Goal: Task Accomplishment & Management: Complete application form

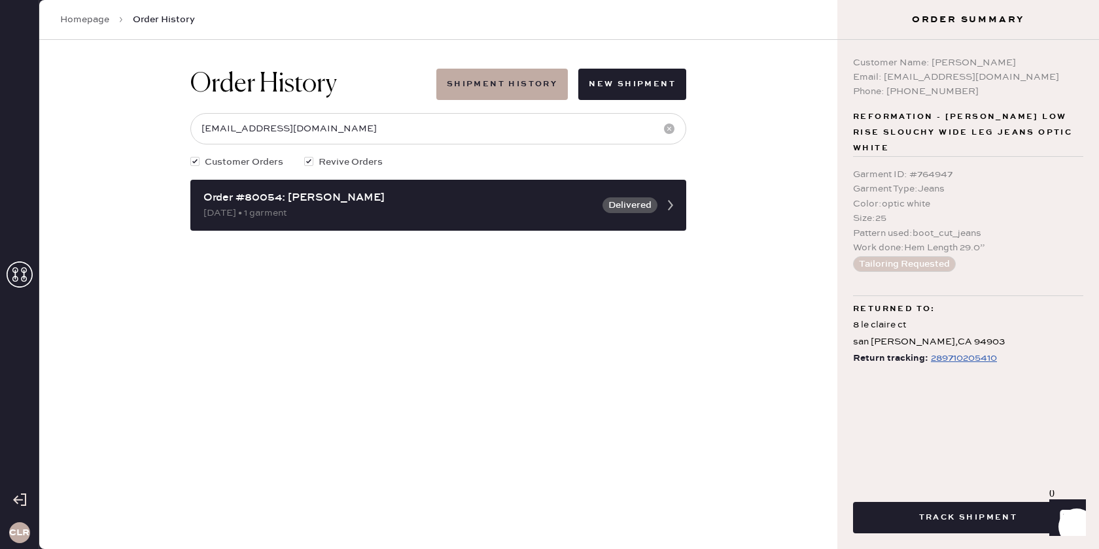
click at [13, 275] on icon at bounding box center [20, 275] width 26 height 26
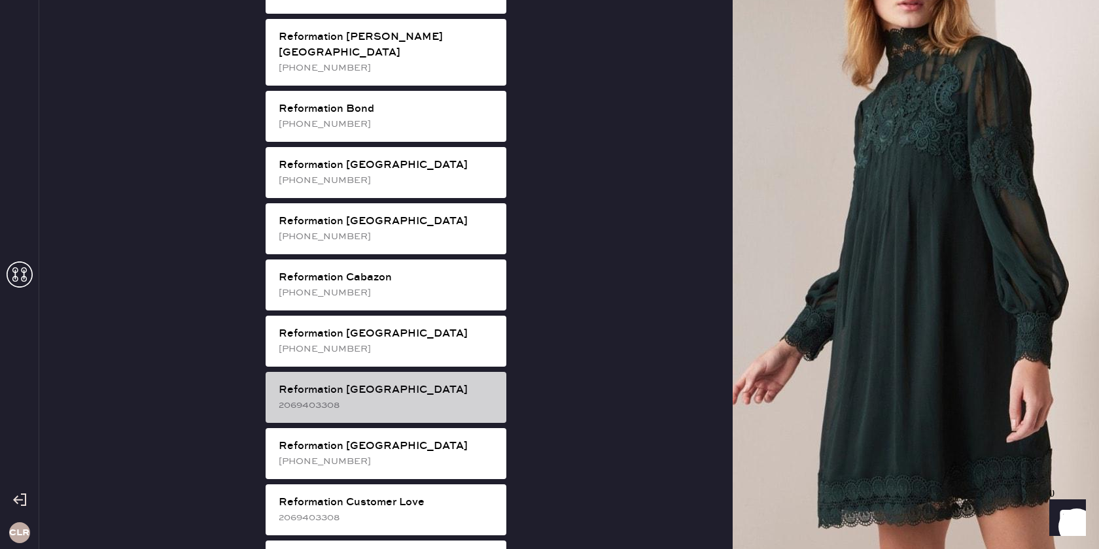
scroll to position [222, 0]
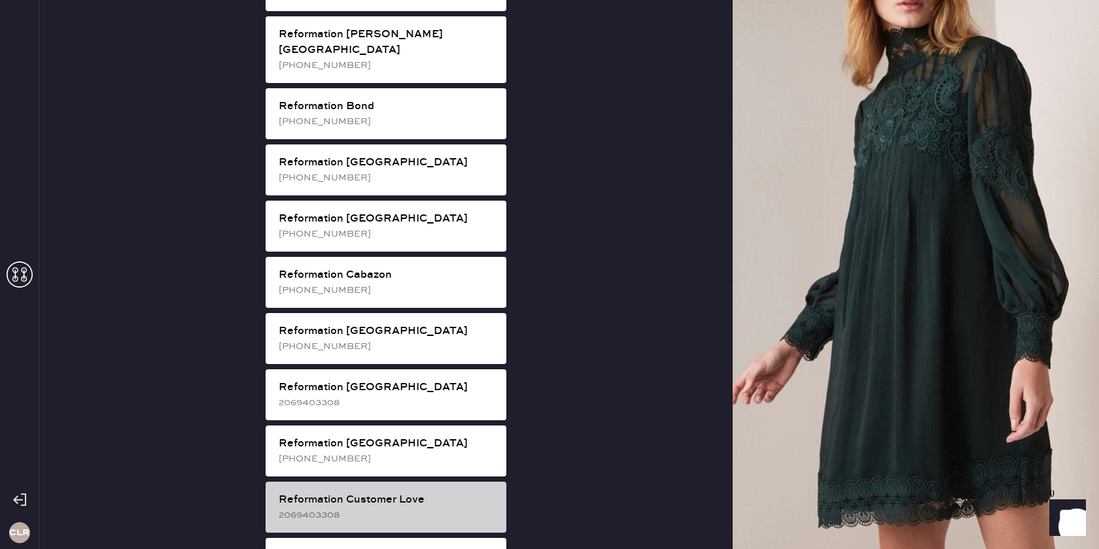
click at [359, 482] on div "Reformation Customer Love 2069403308" at bounding box center [386, 507] width 241 height 51
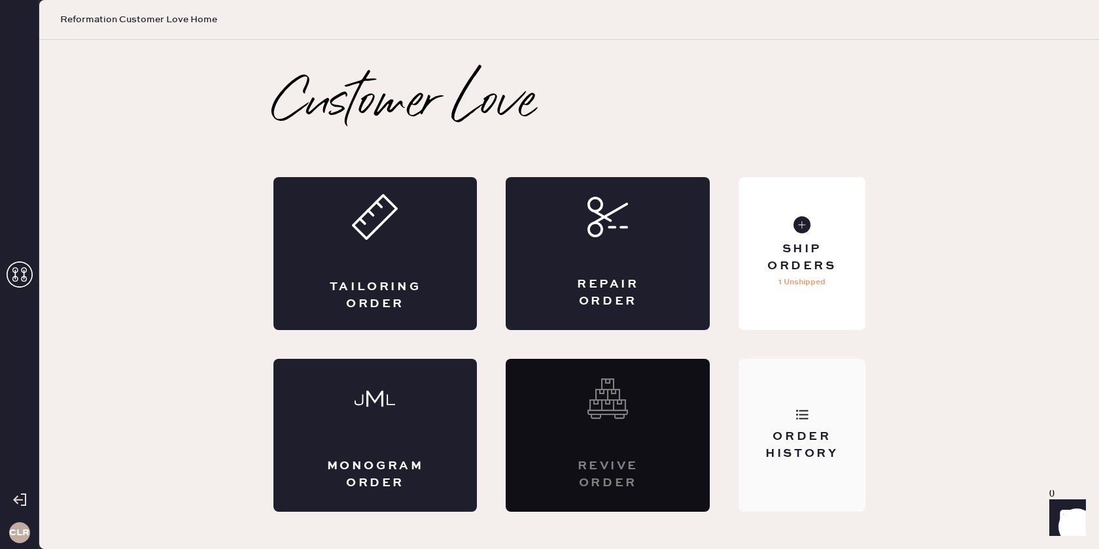
click at [779, 389] on div "Order History" at bounding box center [801, 435] width 126 height 153
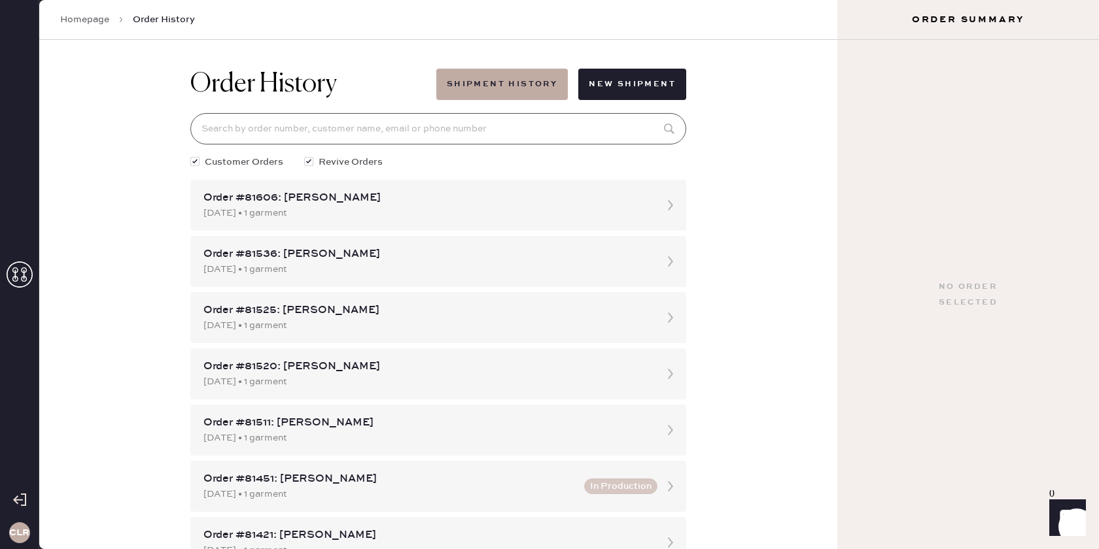
click at [527, 130] on input at bounding box center [438, 128] width 496 height 31
click at [27, 279] on icon at bounding box center [20, 275] width 26 height 26
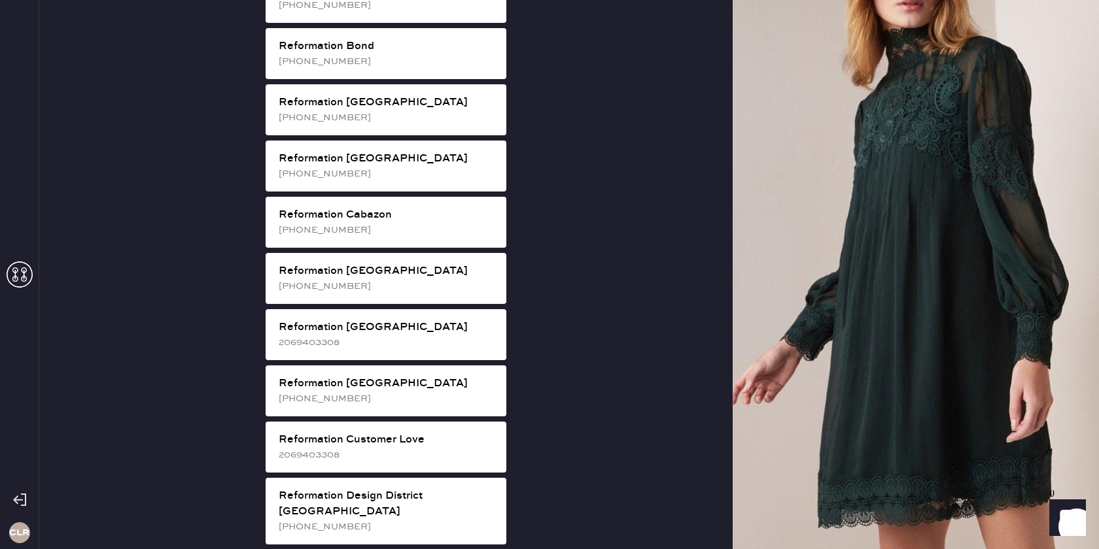
scroll to position [282, 0]
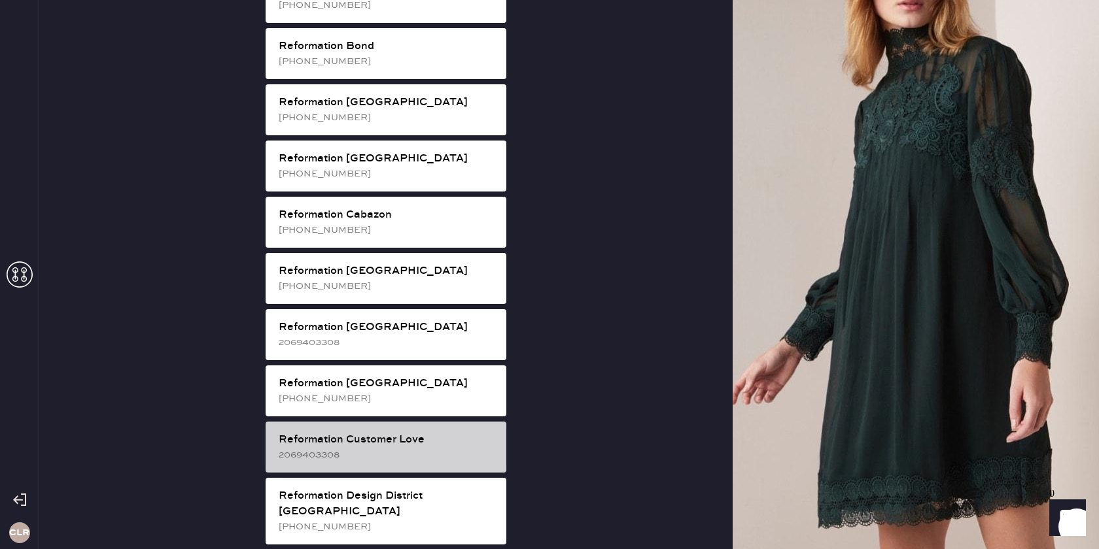
click at [394, 432] on div "Reformation Customer Love" at bounding box center [387, 440] width 217 height 16
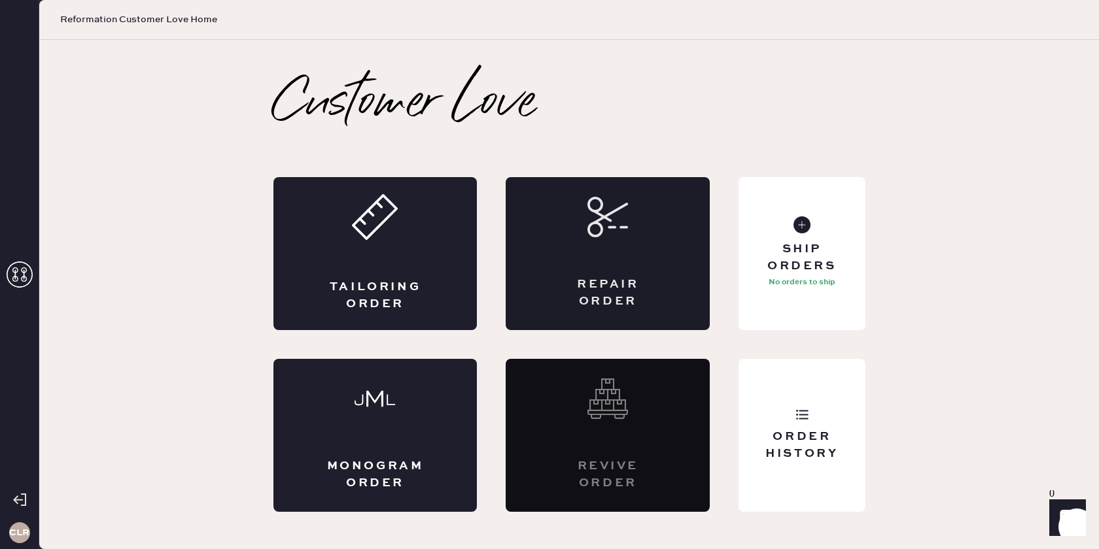
click at [580, 265] on div "Repair Order" at bounding box center [608, 253] width 204 height 153
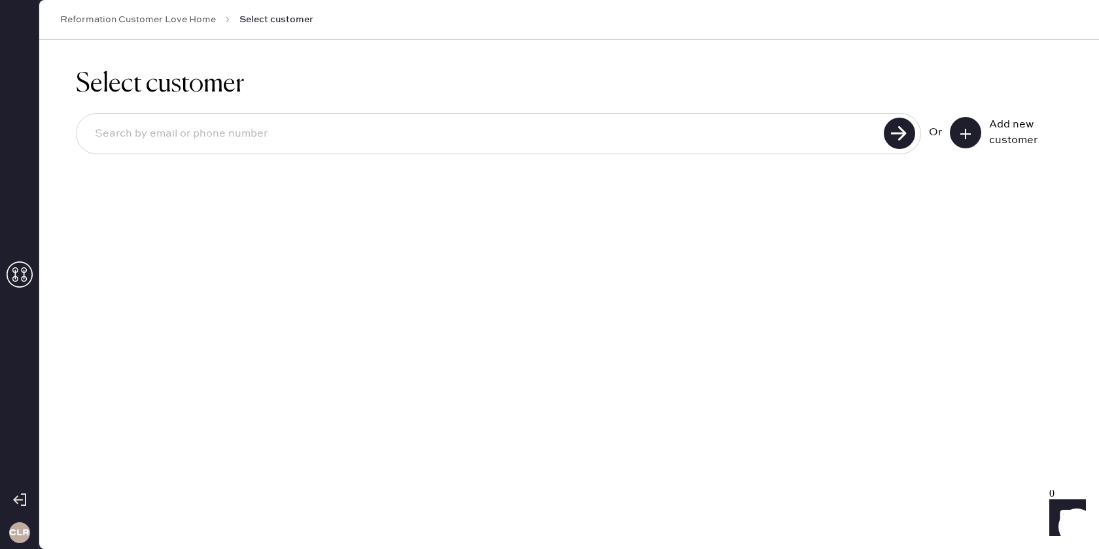
click at [713, 133] on input at bounding box center [481, 134] width 795 height 30
paste input "[EMAIL_ADDRESS][DOMAIN_NAME]"
type input "[EMAIL_ADDRESS][DOMAIN_NAME]"
click at [886, 131] on use at bounding box center [899, 133] width 31 height 31
click at [981, 133] on div "Add new customer" at bounding box center [1006, 132] width 113 height 31
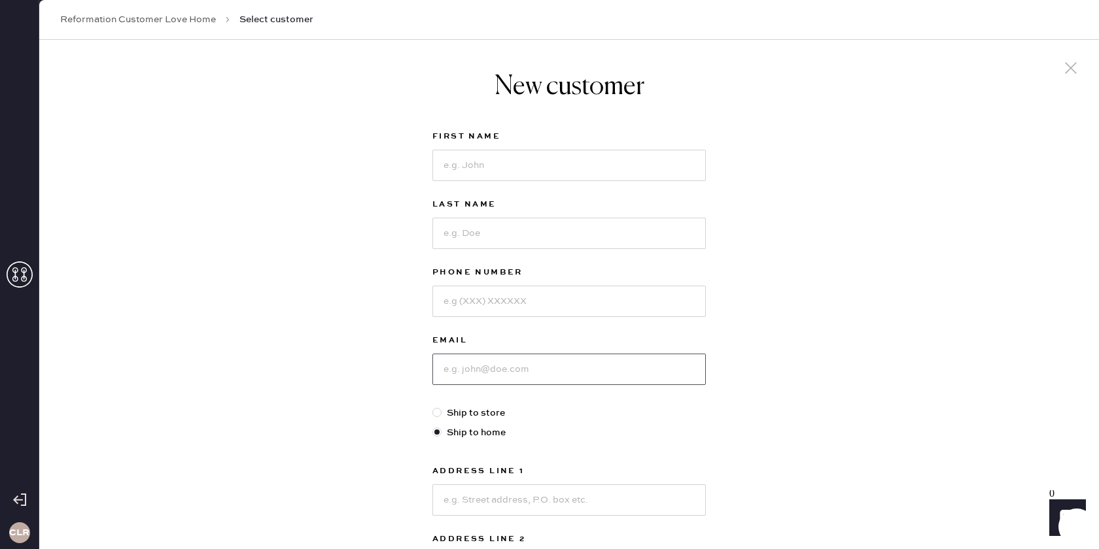
click at [546, 361] on input at bounding box center [568, 369] width 273 height 31
paste input "[EMAIL_ADDRESS][DOMAIN_NAME]"
type input "[EMAIL_ADDRESS][DOMAIN_NAME]"
click at [491, 165] on input at bounding box center [568, 165] width 273 height 31
paste input "[PERSON_NAME]"
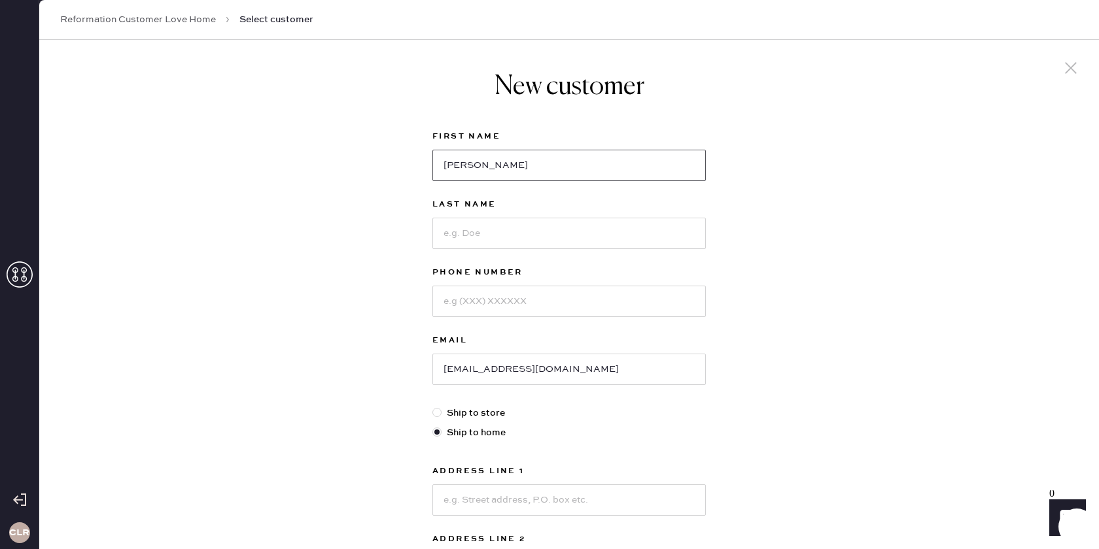
click at [487, 169] on input "[PERSON_NAME]" at bounding box center [568, 165] width 273 height 31
type input "[PERSON_NAME]"
click at [474, 230] on input at bounding box center [568, 233] width 273 height 31
paste input "Childs"
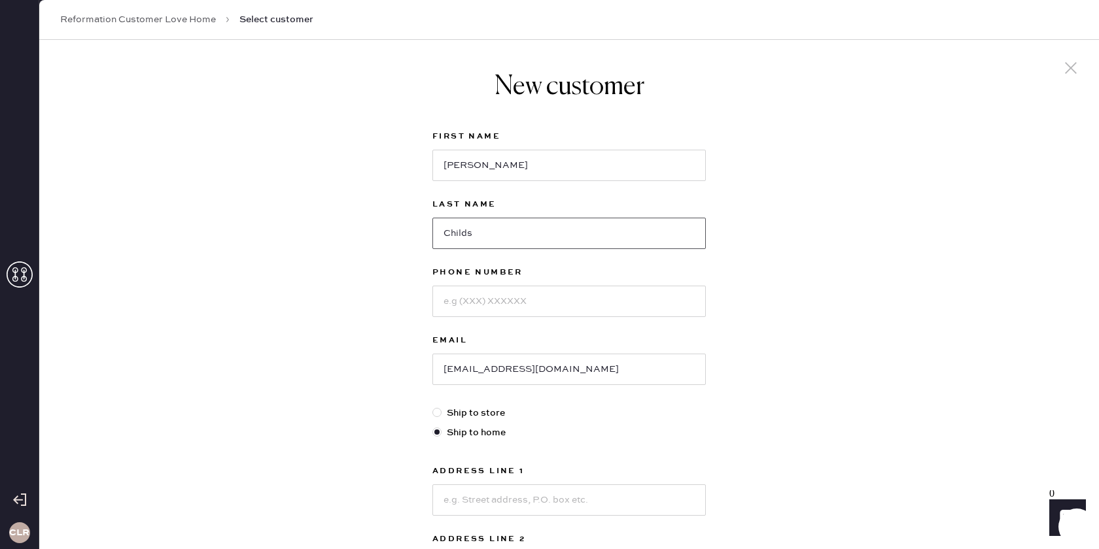
type input "Childs"
click at [549, 288] on input at bounding box center [568, 301] width 273 height 31
paste input "480.721.2018"
click at [465, 302] on input "480.721.2018" at bounding box center [568, 301] width 273 height 31
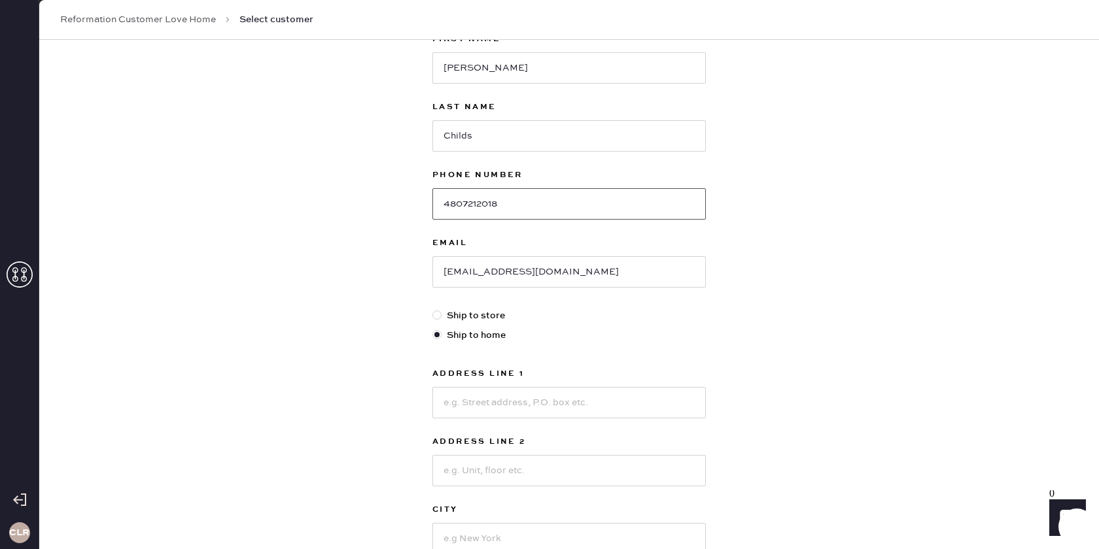
scroll to position [129, 0]
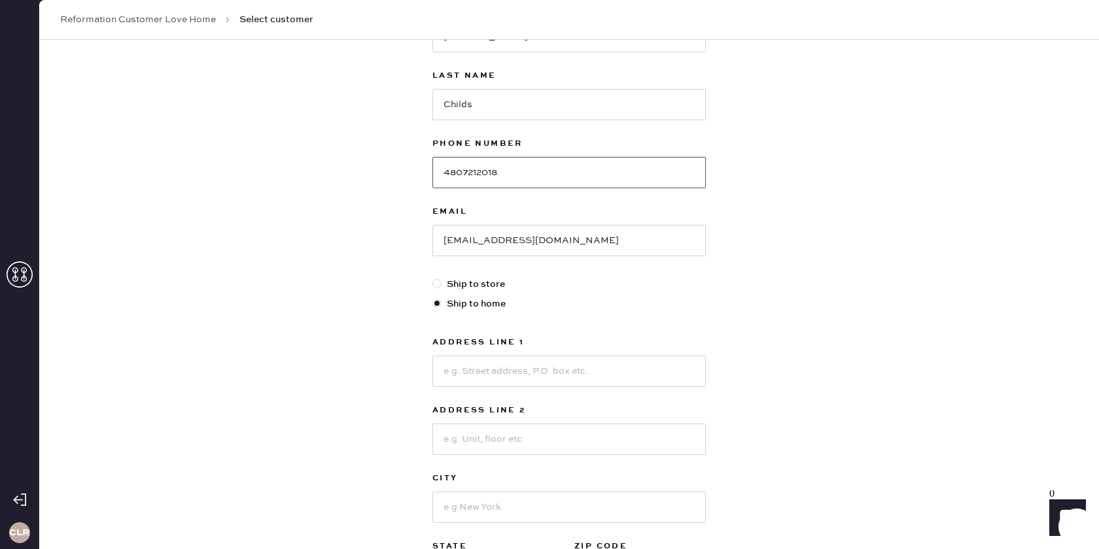
type input "4807212018"
click at [526, 366] on input at bounding box center [568, 371] width 273 height 31
paste input "[STREET_ADDRESS][PERSON_NAME]"
type input "[STREET_ADDRESS][PERSON_NAME]"
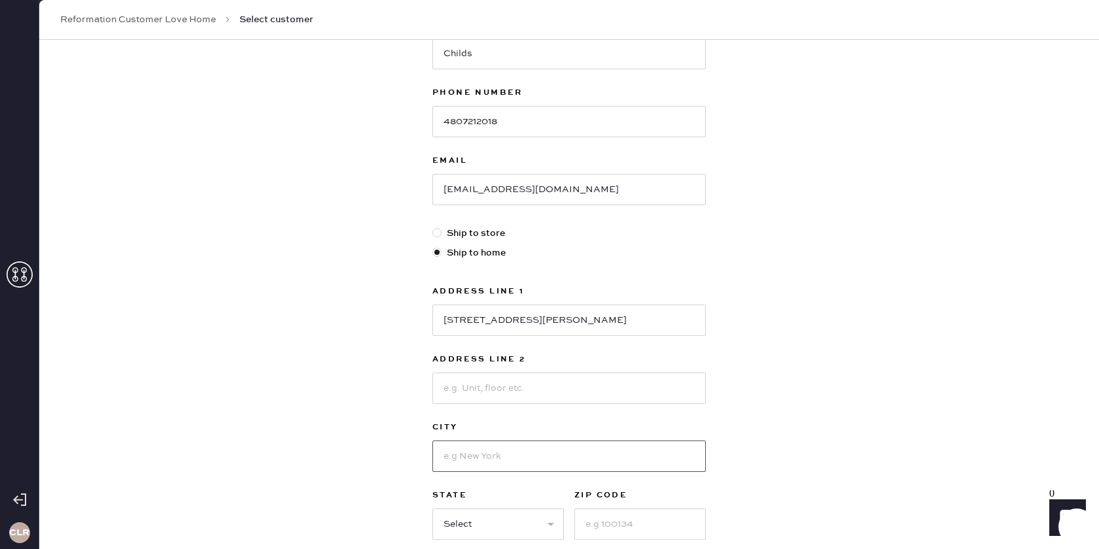
click at [485, 457] on input at bounding box center [568, 456] width 273 height 31
paste input "Meridian"
type input "Meridian"
click at [491, 514] on select "Select AK AL AR AZ CA CO CT [GEOGRAPHIC_DATA] DE FL [GEOGRAPHIC_DATA] HI [GEOGR…" at bounding box center [497, 524] width 131 height 31
select select "ID"
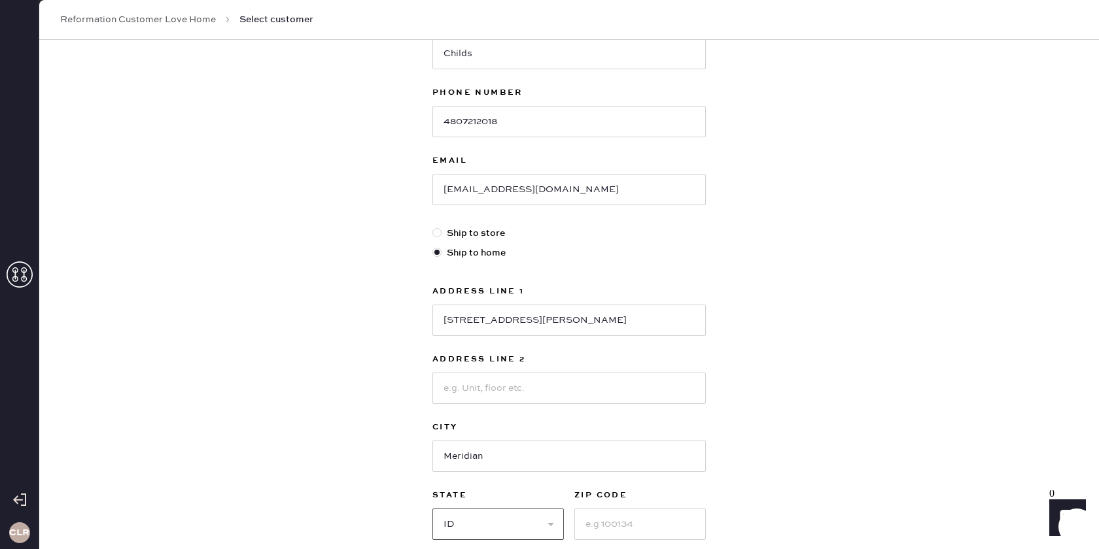
click at [432, 509] on select "Select AK AL AR AZ CA CO CT [GEOGRAPHIC_DATA] DE FL [GEOGRAPHIC_DATA] HI [GEOGR…" at bounding box center [497, 524] width 131 height 31
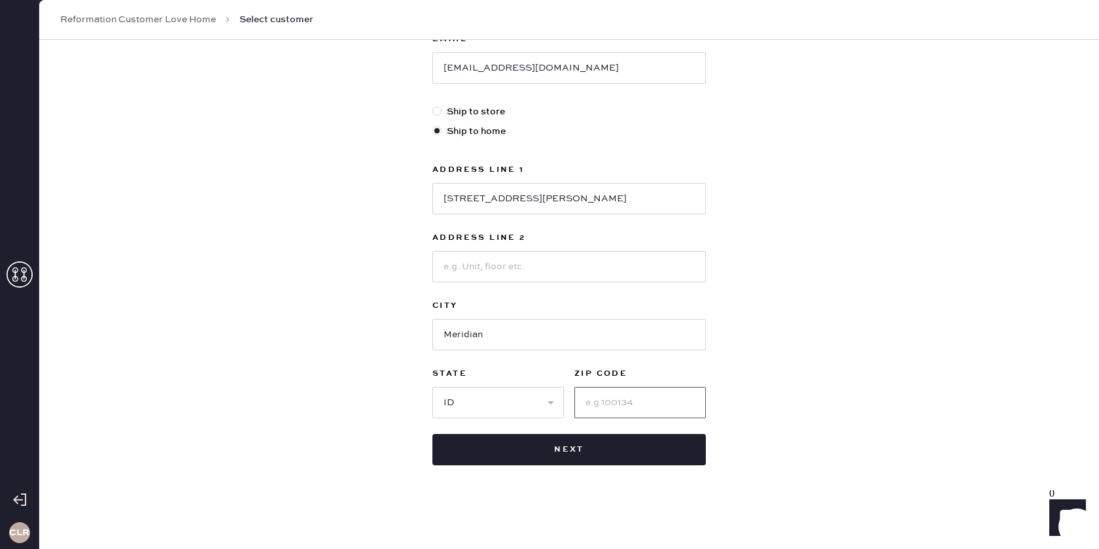
click at [621, 398] on input at bounding box center [639, 402] width 131 height 31
paste input "83642"
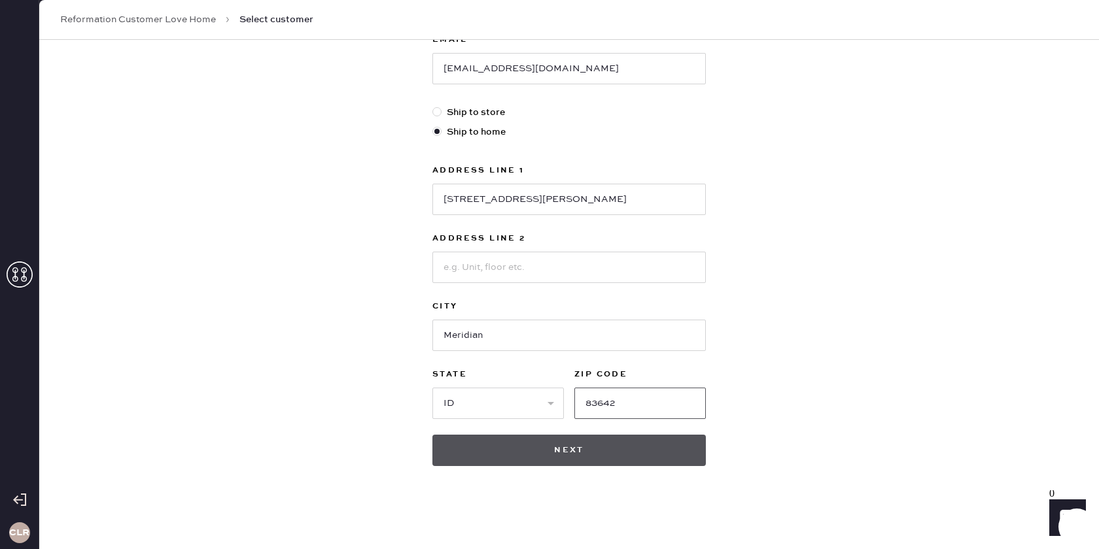
type input "83642"
click at [610, 449] on button "Next" at bounding box center [568, 450] width 273 height 31
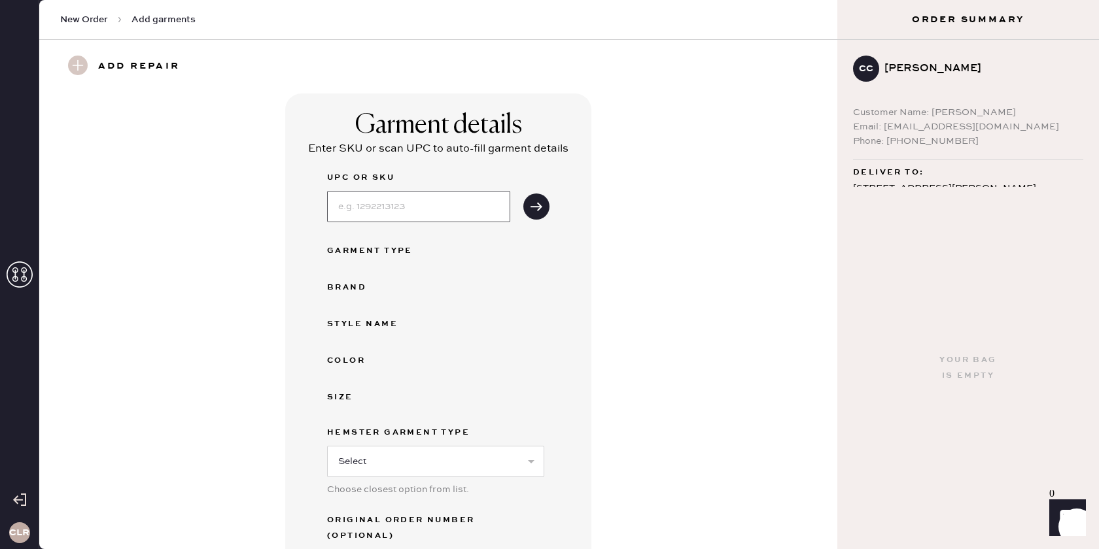
click at [438, 201] on input at bounding box center [418, 206] width 183 height 31
paste input "1315359NAN0XS"
type input "1315359NAN0XS"
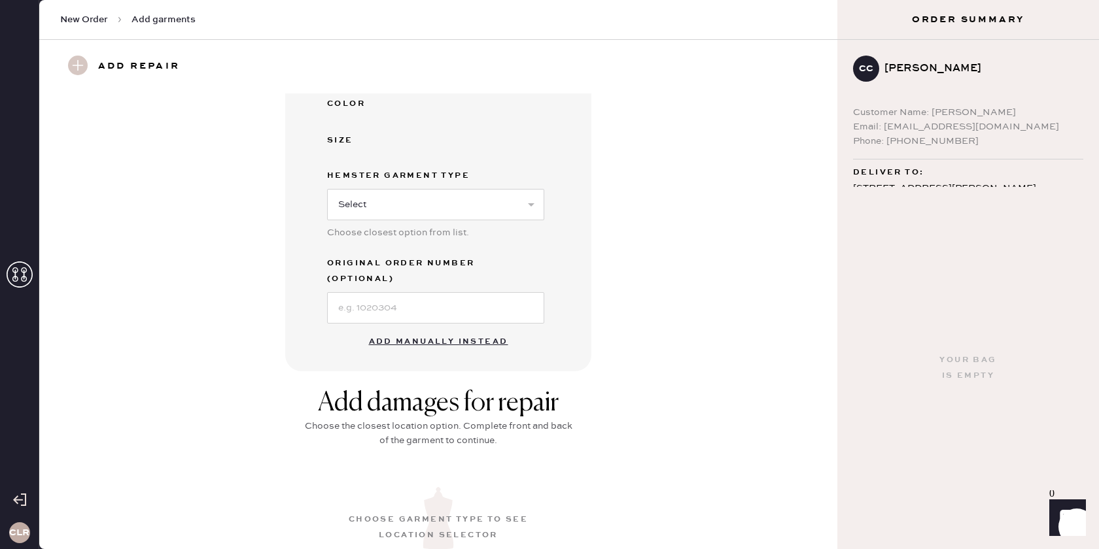
scroll to position [315, 0]
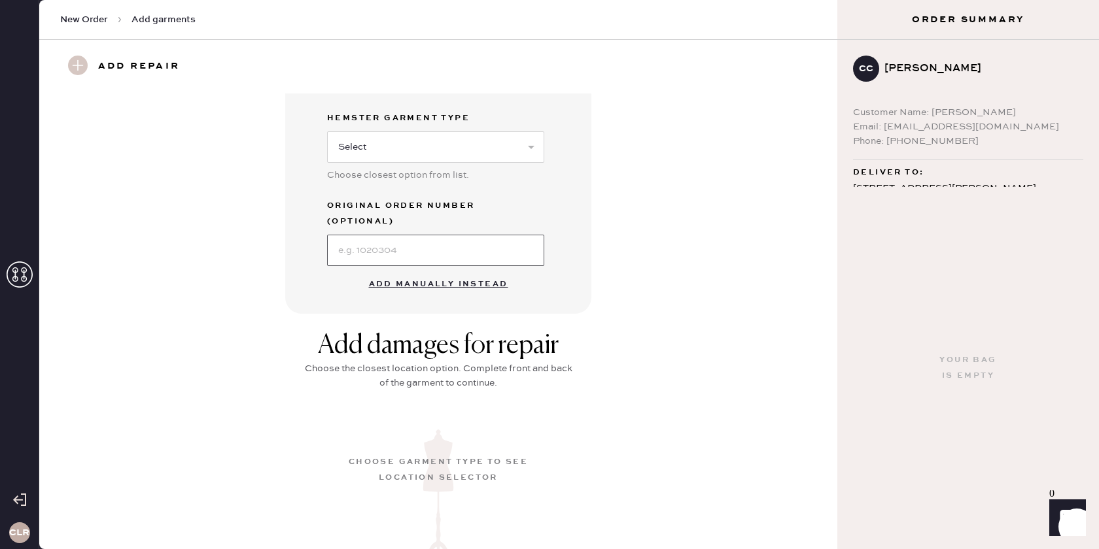
click at [442, 241] on input at bounding box center [435, 250] width 217 height 31
paste input "S24580460"
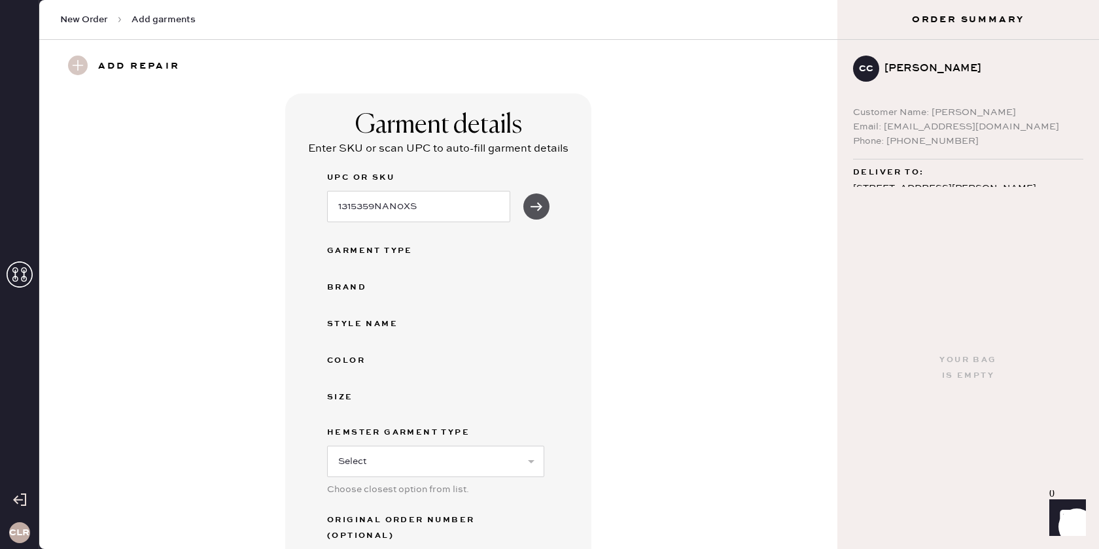
type input "S24580460"
click at [539, 208] on use "submit" at bounding box center [536, 206] width 12 height 9
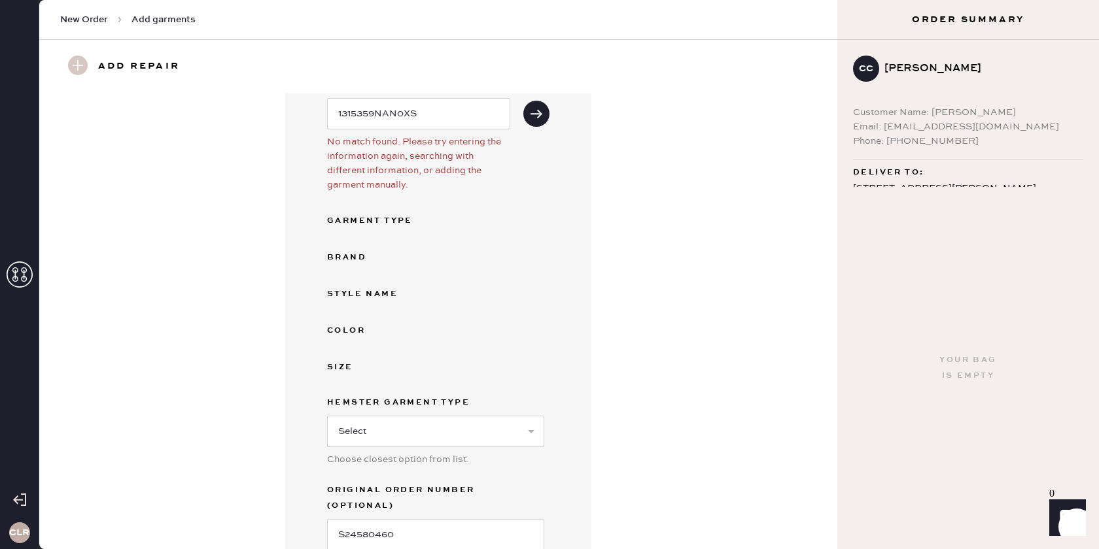
scroll to position [268, 0]
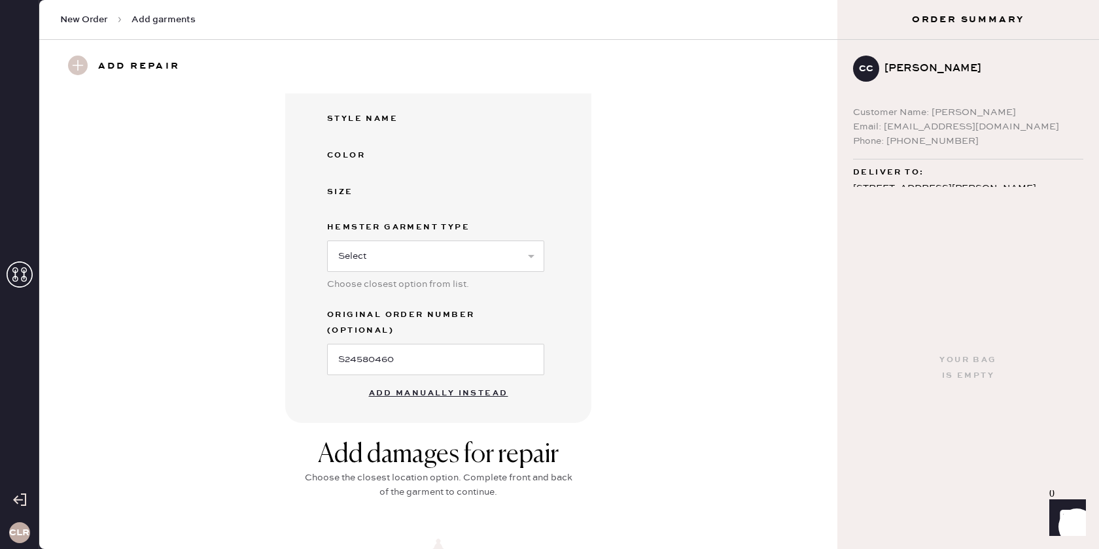
click at [440, 381] on button "Add manually instead" at bounding box center [438, 394] width 155 height 26
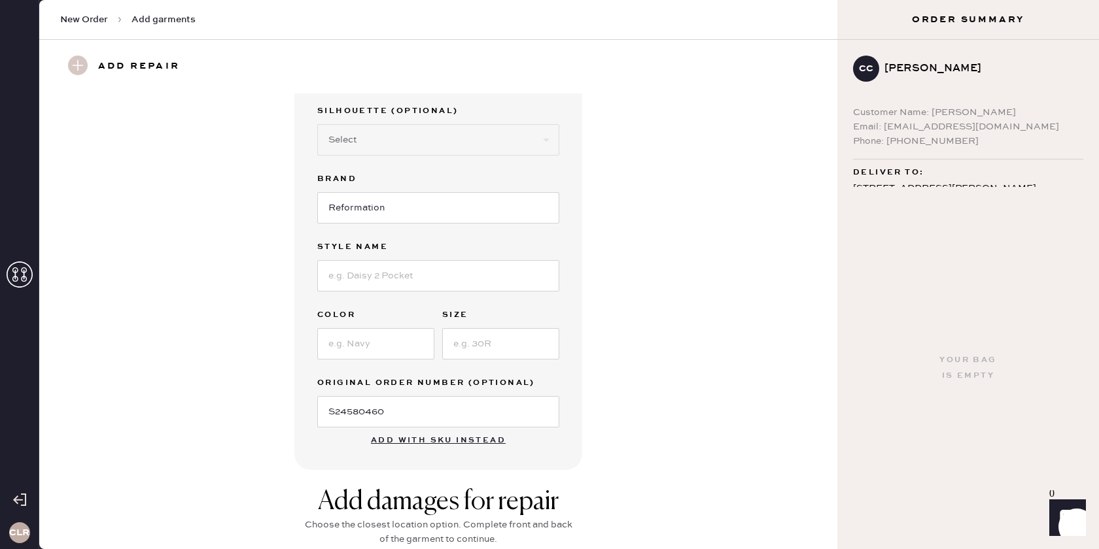
scroll to position [0, 0]
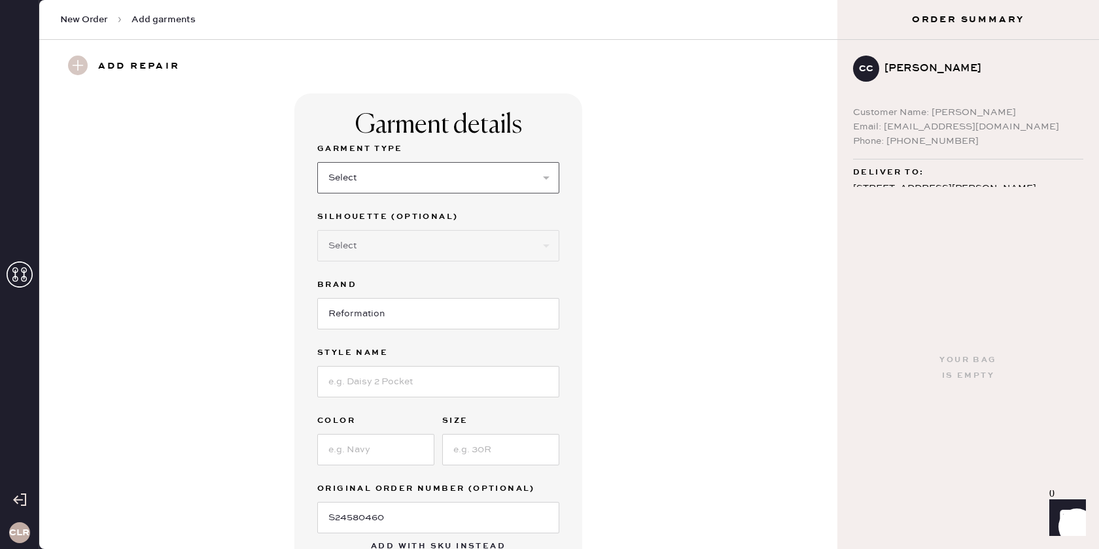
click at [473, 175] on select "Select Basic Skirt Jeans Leggings Pants Shorts Basic Sleeved Dress Basic Sleeve…" at bounding box center [438, 177] width 242 height 31
click at [467, 173] on select "Select Basic Skirt Jeans Leggings Pants Shorts Basic Sleeved Dress Basic Sleeve…" at bounding box center [438, 177] width 242 height 31
select select "15"
click at [317, 162] on select "Select Basic Skirt Jeans Leggings Pants Shorts Basic Sleeved Dress Basic Sleeve…" at bounding box center [438, 177] width 242 height 31
click at [455, 245] on select "Select Crop top Full Length Other" at bounding box center [438, 245] width 242 height 31
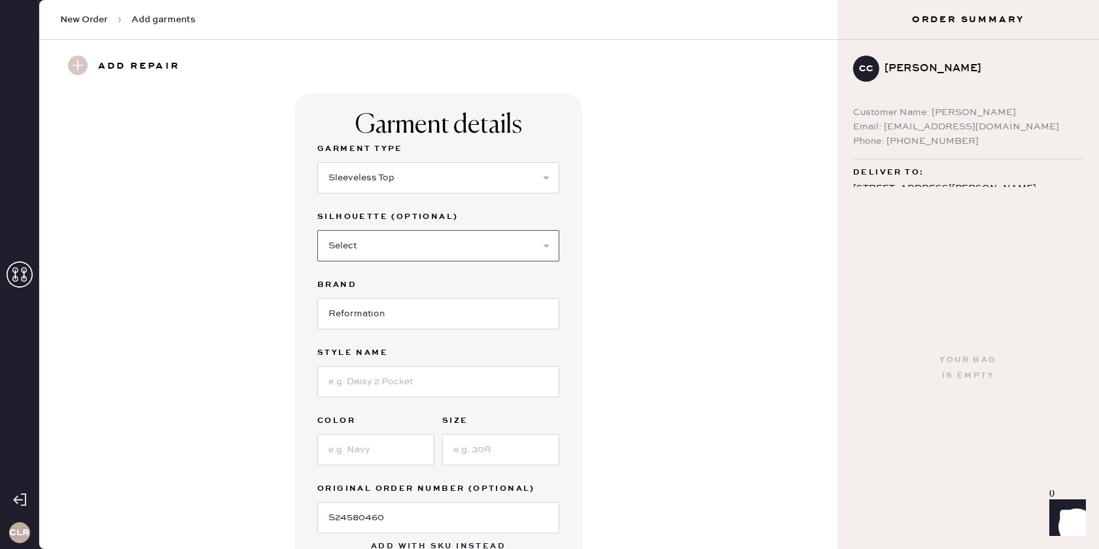
select select "70"
click at [317, 230] on select "Select Crop top Full Length Other" at bounding box center [438, 245] width 242 height 31
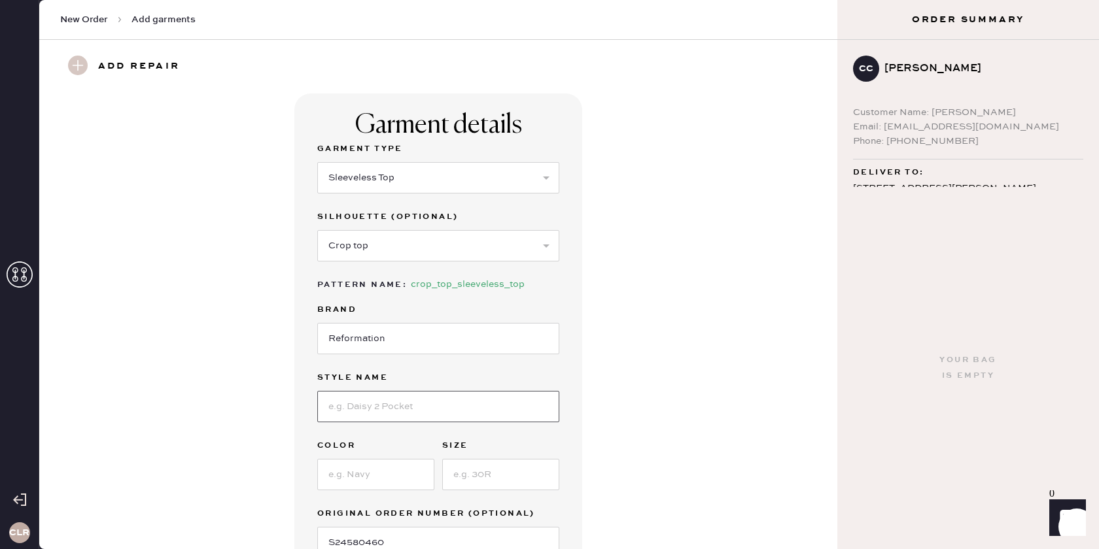
click at [396, 402] on input at bounding box center [438, 406] width 242 height 31
paste input "Meadow Top"
type input "Meadow Top"
click at [360, 480] on input at bounding box center [375, 474] width 117 height 31
paste input "Nonna"
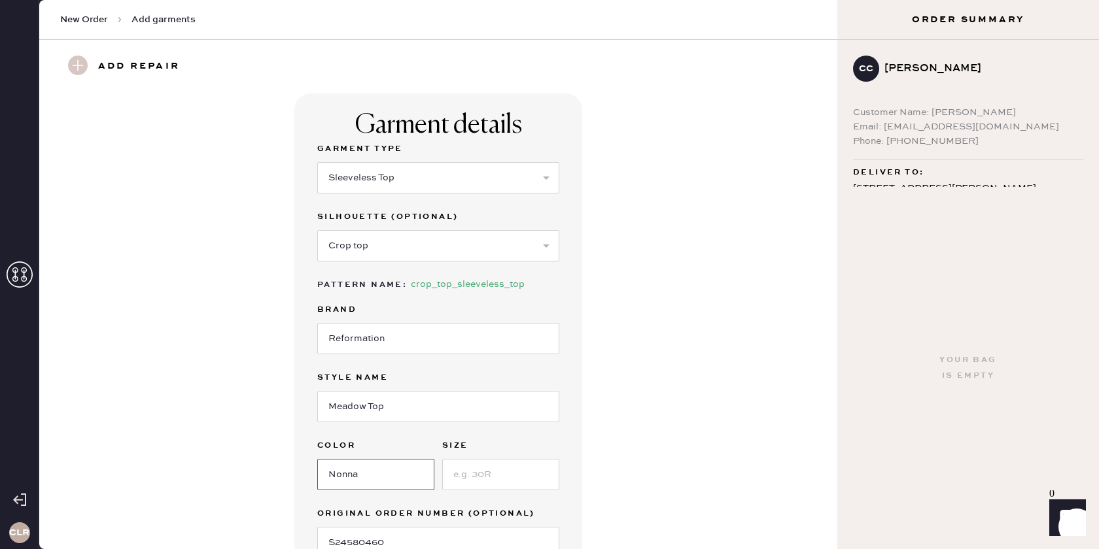
type input "Nonna"
click at [460, 470] on input at bounding box center [500, 474] width 117 height 31
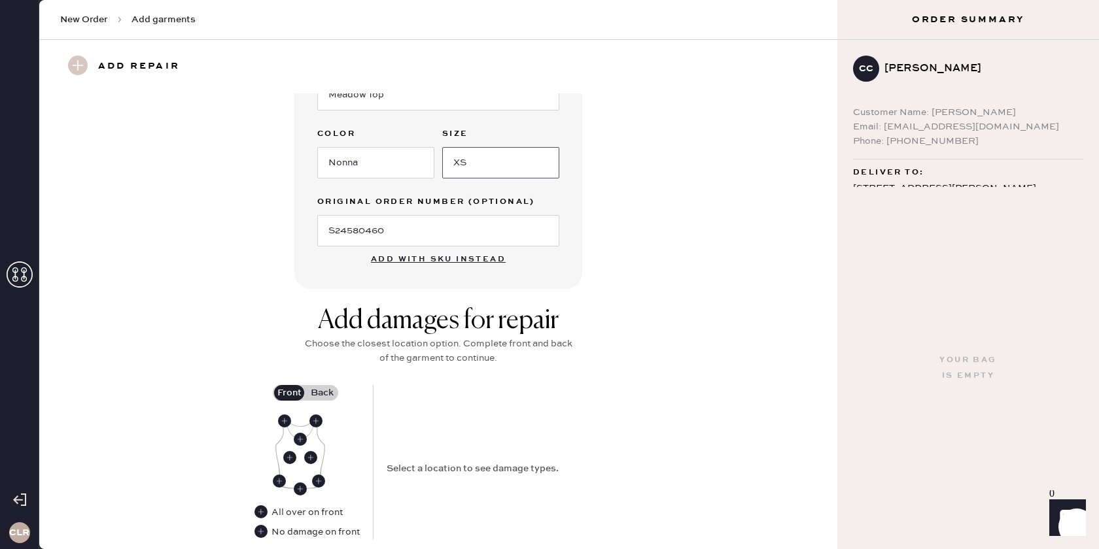
scroll to position [313, 0]
type input "XS"
click at [317, 417] on use at bounding box center [315, 420] width 13 height 13
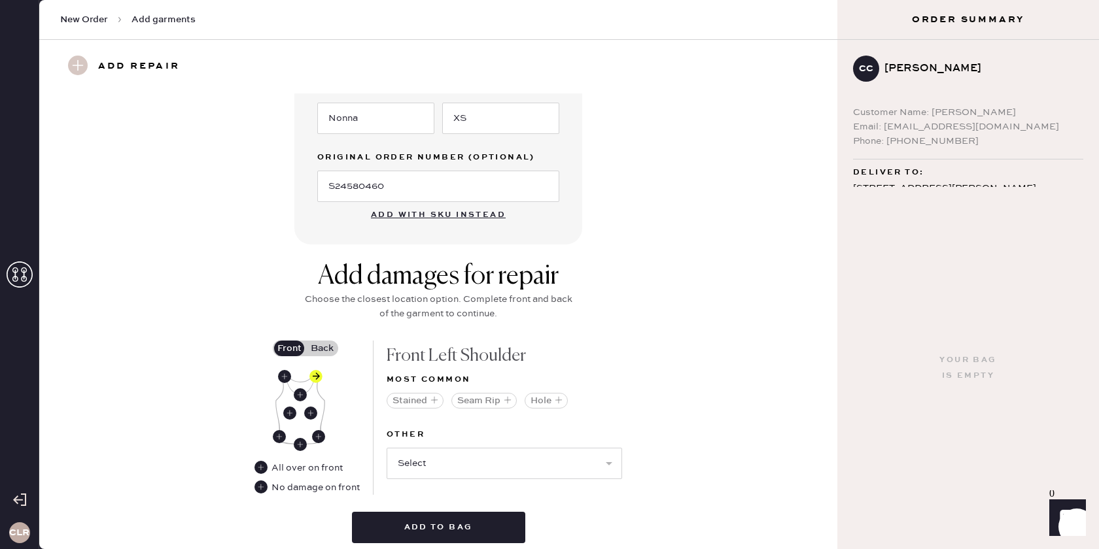
scroll to position [359, 0]
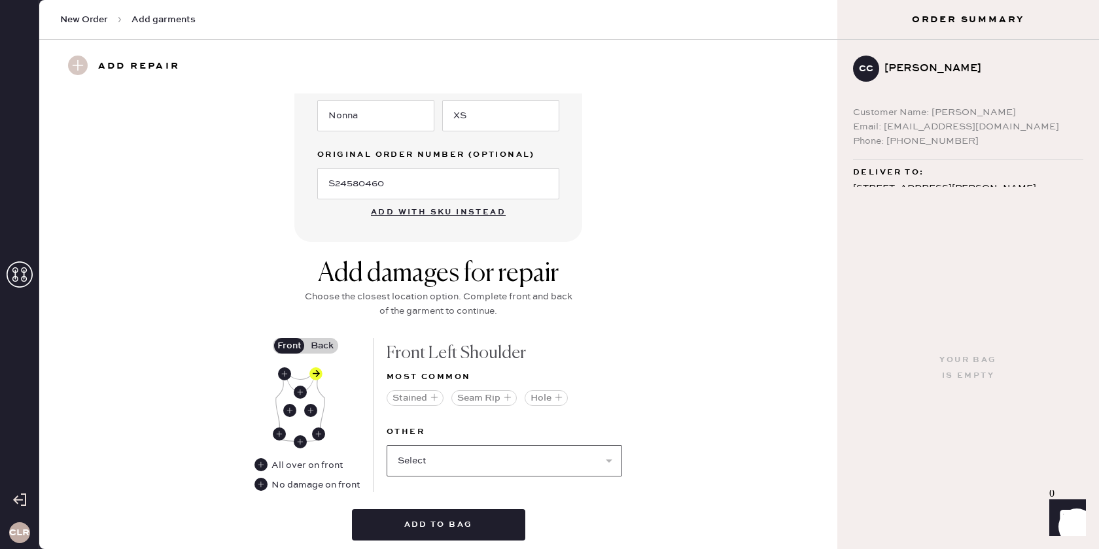
click at [471, 459] on select "Select Broken / Ripped Hem Broken Beads Broken Belt Loop Broken Button Broken C…" at bounding box center [504, 460] width 235 height 31
select select "1506"
click at [387, 445] on select "Select Broken / Ripped Hem Broken Beads Broken Belt Loop Broken Button Broken C…" at bounding box center [504, 460] width 235 height 31
select select
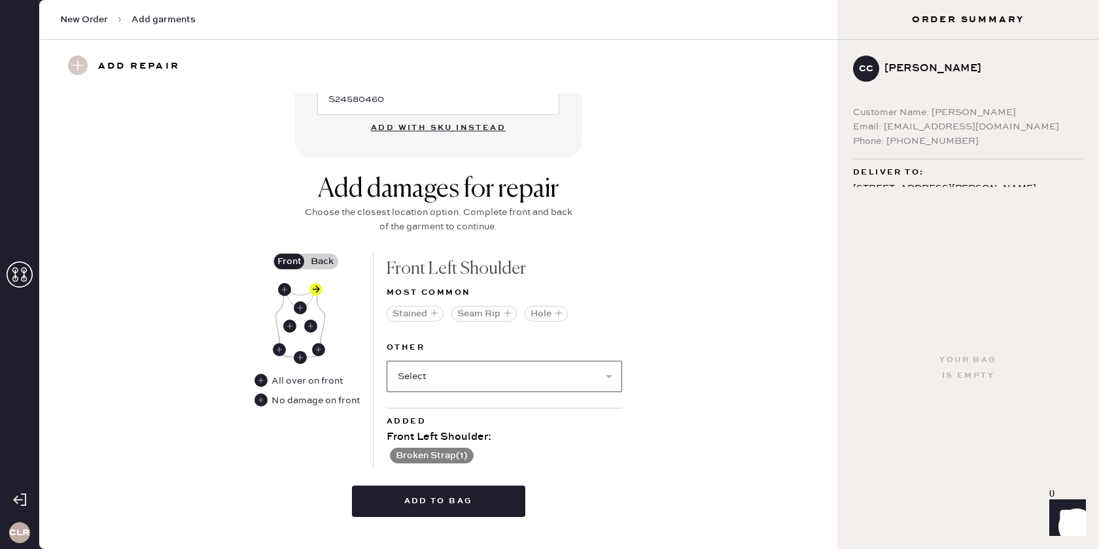
scroll to position [468, 0]
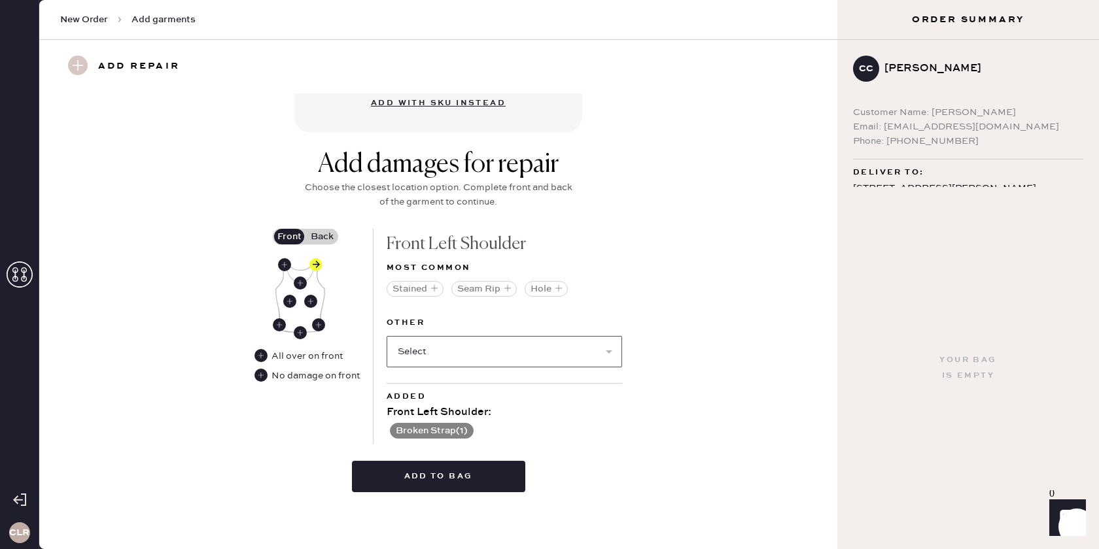
click at [489, 347] on select "Select Broken / Ripped Hem Broken Beads Broken Belt Loop Broken Button Broken C…" at bounding box center [504, 351] width 235 height 31
click at [322, 235] on label "Back" at bounding box center [321, 237] width 33 height 16
click at [322, 237] on input "Back" at bounding box center [322, 237] width 0 height 0
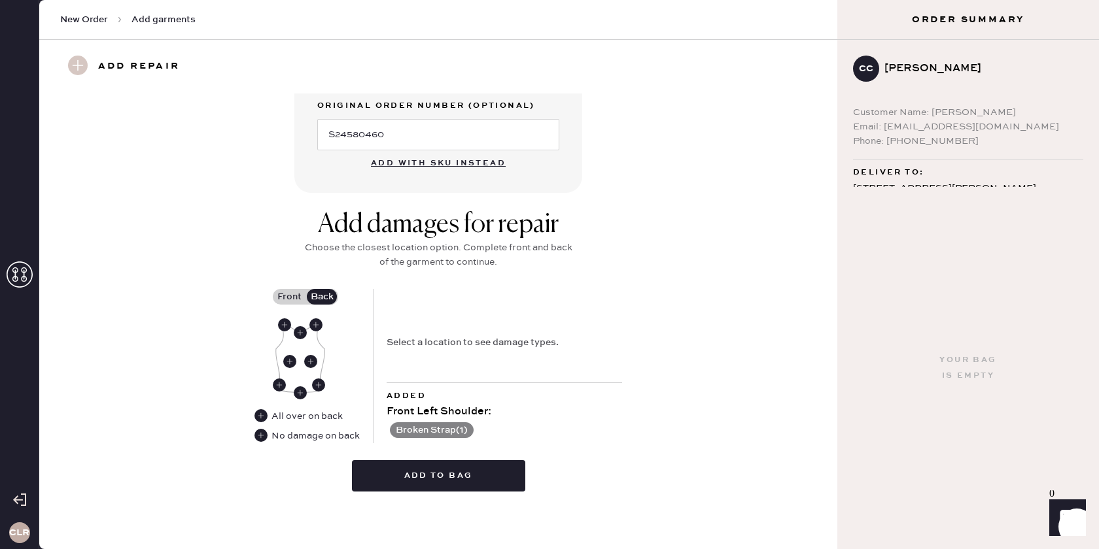
scroll to position [408, 0]
click at [288, 322] on use at bounding box center [284, 325] width 13 height 13
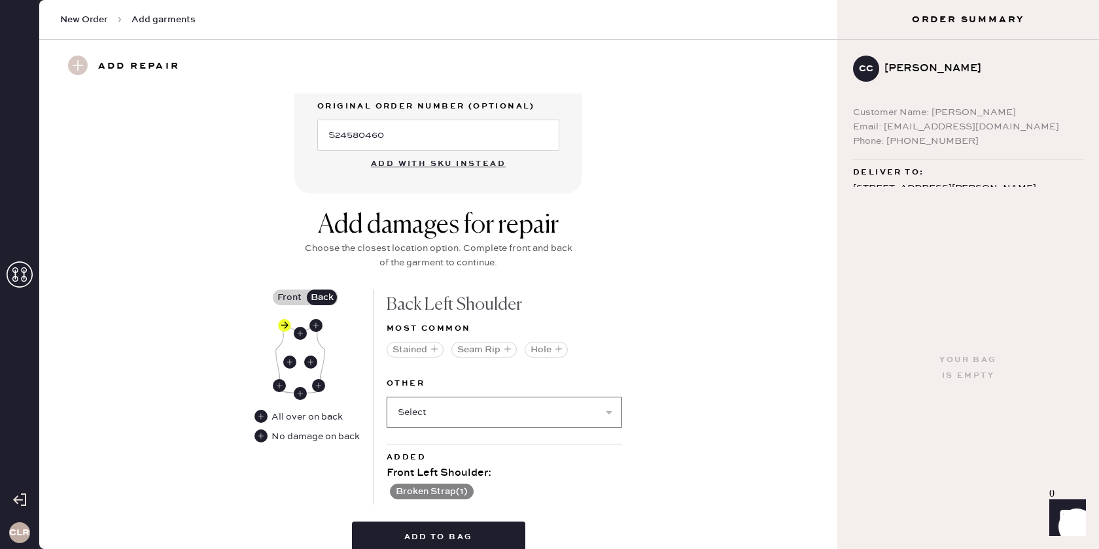
click at [455, 409] on select "Select Broken / Ripped Hem Broken Beads Broken Belt Loop Broken Button Broken C…" at bounding box center [504, 412] width 235 height 31
select select "1506"
click at [387, 397] on select "Select Broken / Ripped Hem Broken Beads Broken Belt Loop Broken Button Broken C…" at bounding box center [504, 412] width 235 height 31
select select
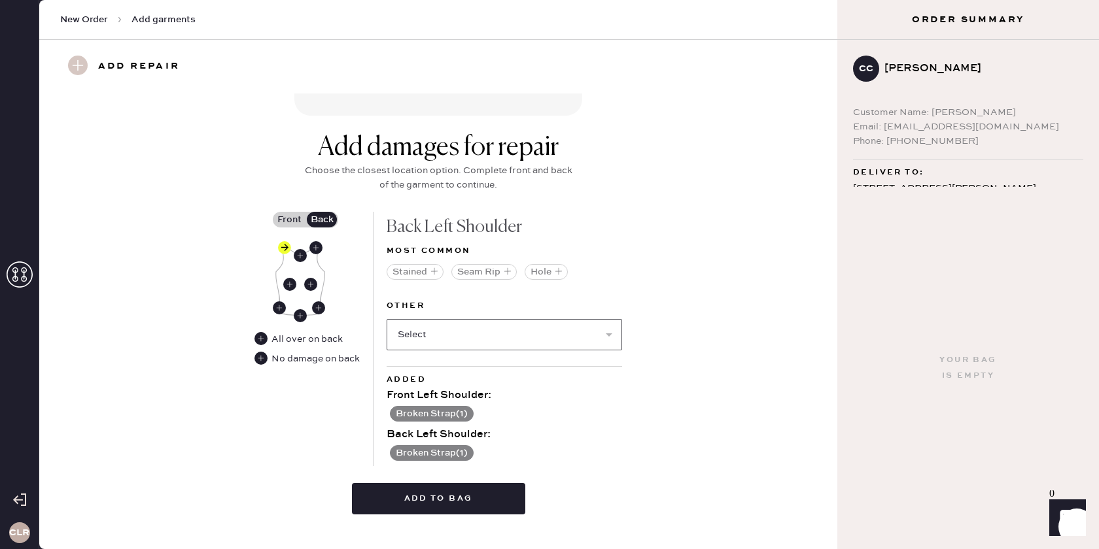
scroll to position [508, 0]
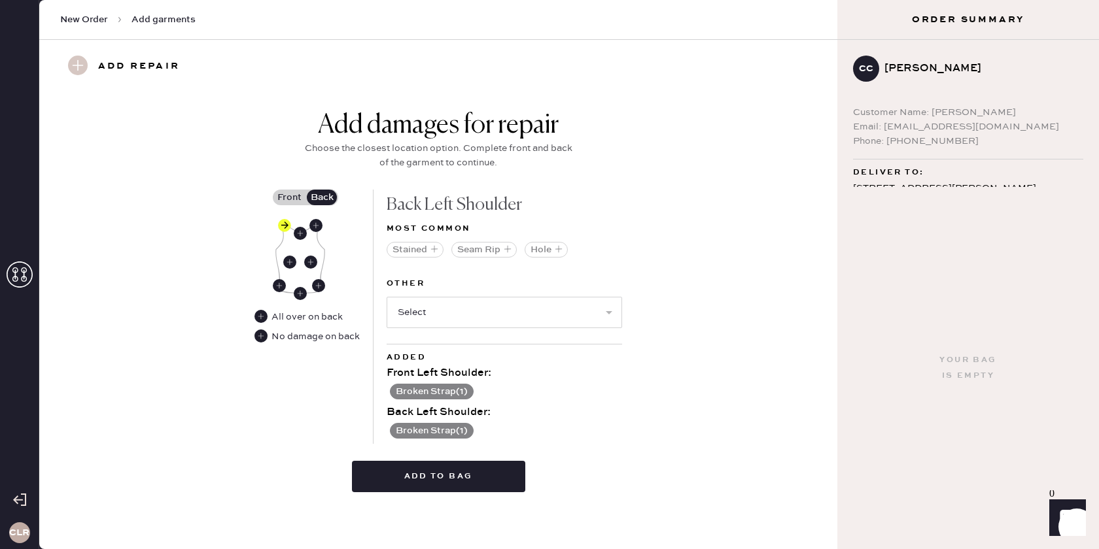
click at [691, 440] on div "Add damages for repair Choose the closest location option. Complete front and b…" at bounding box center [438, 306] width 751 height 392
click at [467, 477] on button "Add to bag" at bounding box center [438, 476] width 173 height 31
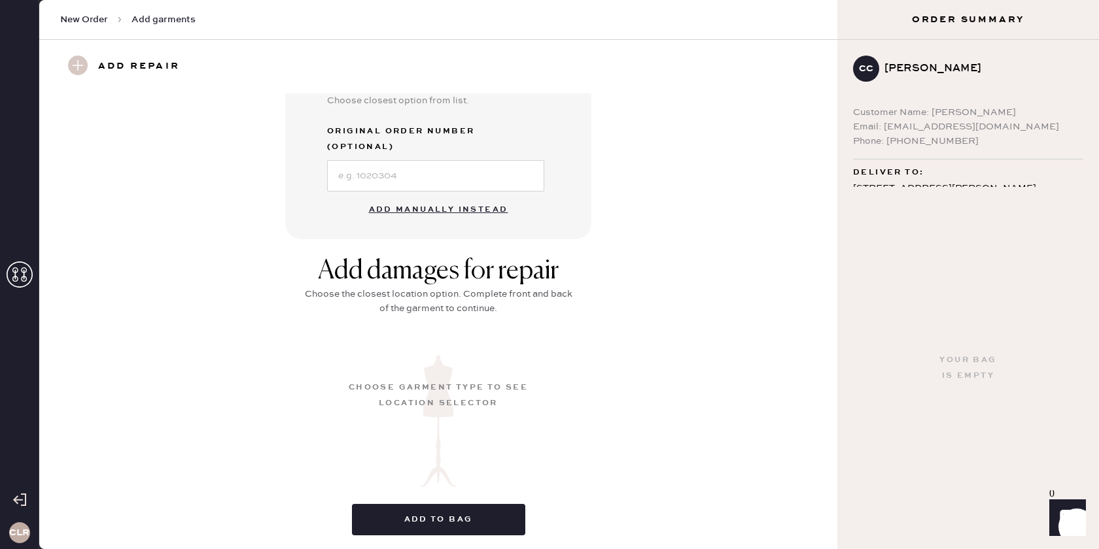
scroll to position [94, 0]
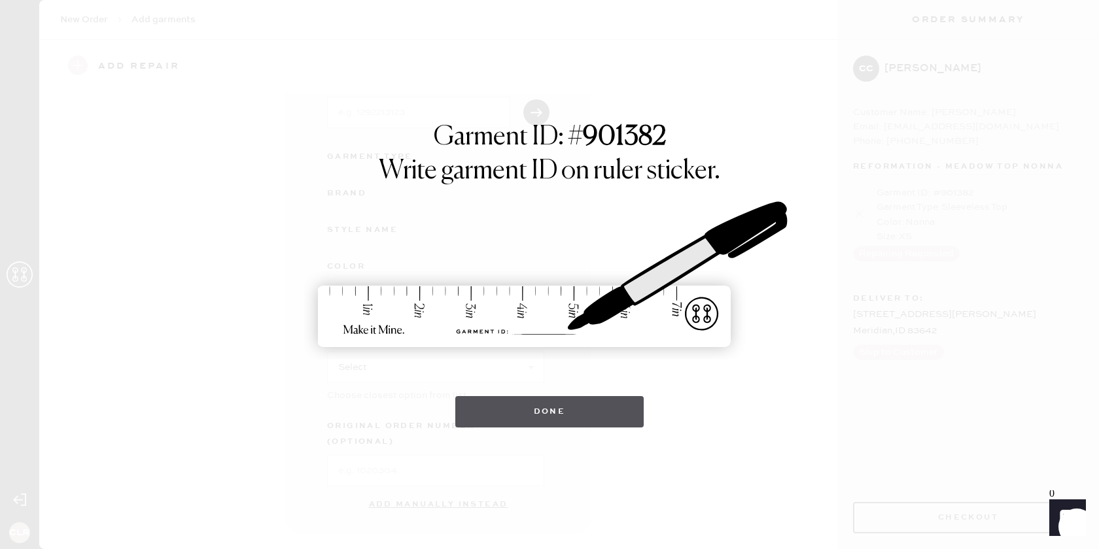
click at [555, 409] on button "Done" at bounding box center [549, 411] width 189 height 31
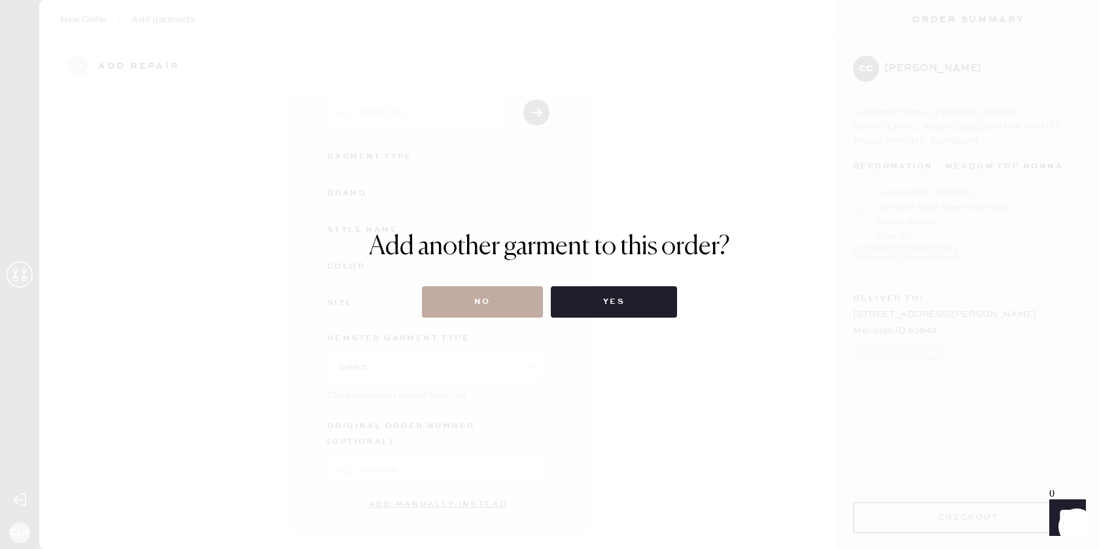
click at [498, 300] on button "No" at bounding box center [482, 301] width 121 height 31
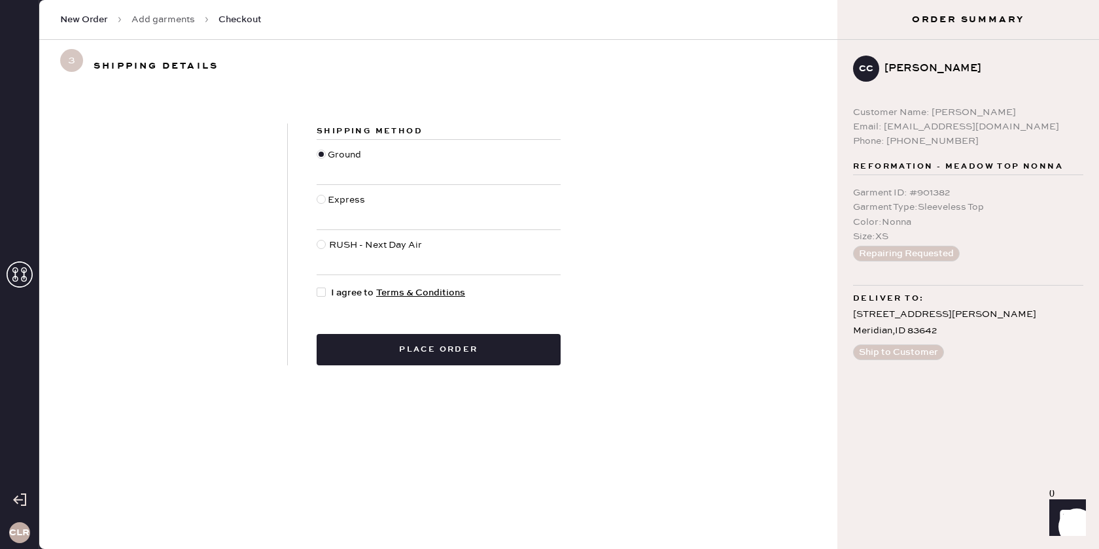
click at [323, 291] on div at bounding box center [321, 292] width 9 height 9
click at [317, 286] on input "I agree to Terms & Conditions" at bounding box center [317, 286] width 1 height 1
checkbox input "true"
click at [494, 348] on button "Place order" at bounding box center [439, 349] width 244 height 31
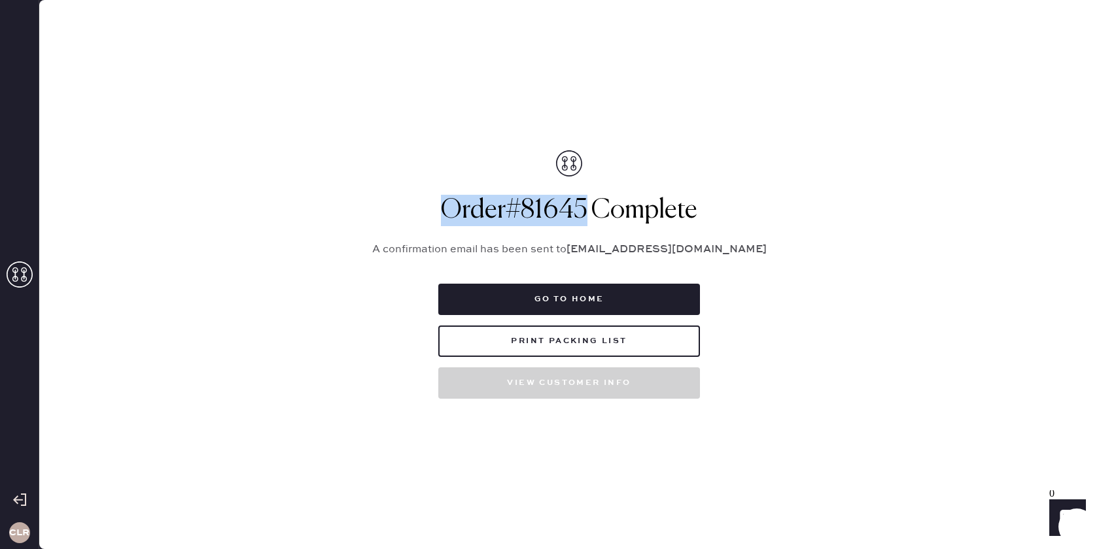
drag, startPoint x: 587, startPoint y: 209, endPoint x: 436, endPoint y: 217, distance: 151.3
click at [436, 217] on h1 "Order # 81645 Complete" at bounding box center [568, 210] width 425 height 31
copy h1 "Order # 81645"
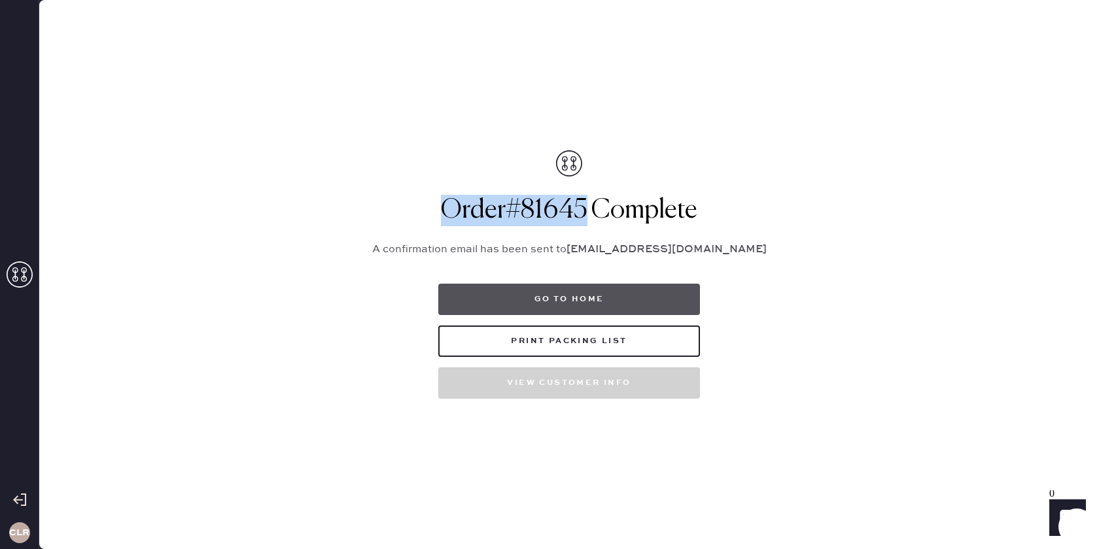
click at [568, 297] on button "Go to home" at bounding box center [569, 299] width 262 height 31
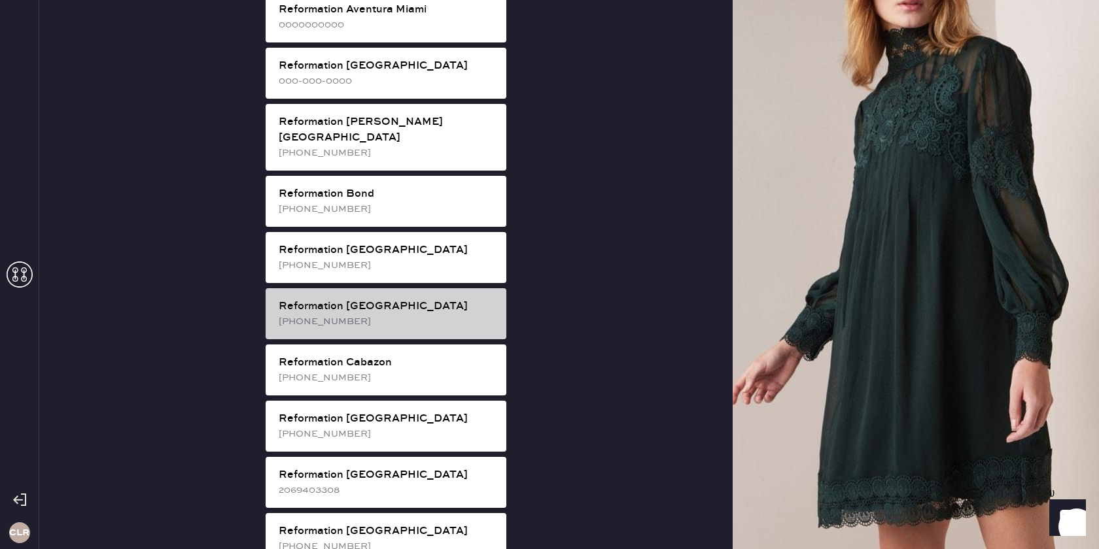
scroll to position [191, 0]
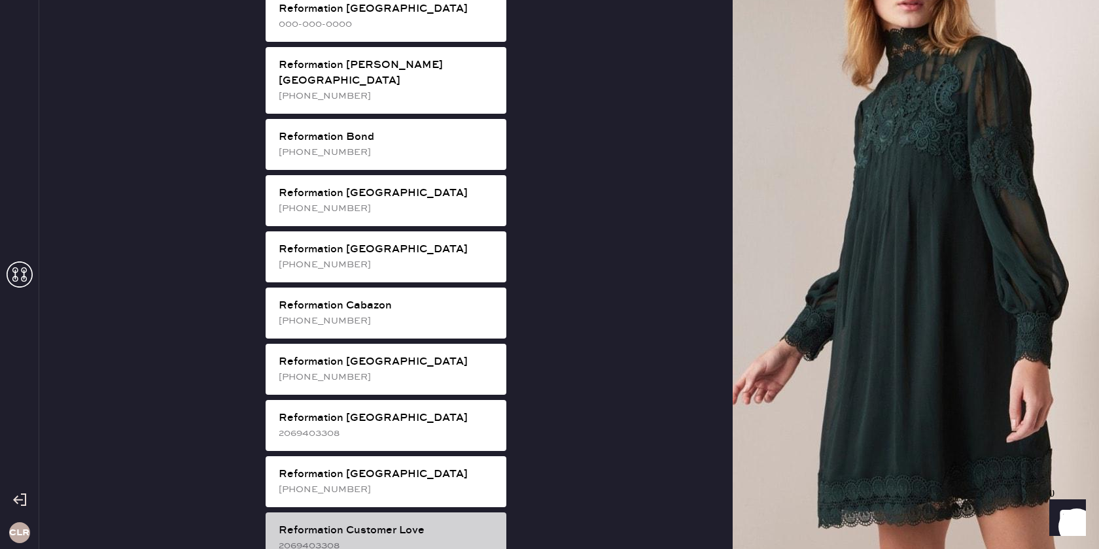
click at [406, 523] on div "Reformation Customer Love" at bounding box center [387, 531] width 217 height 16
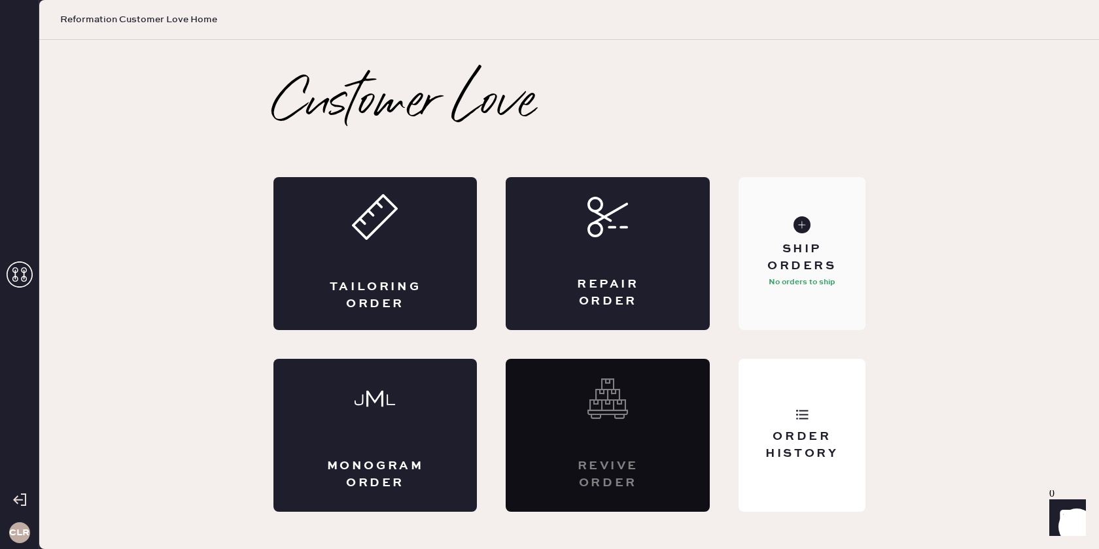
click at [783, 309] on div "Ship Orders No orders to ship" at bounding box center [801, 253] width 126 height 153
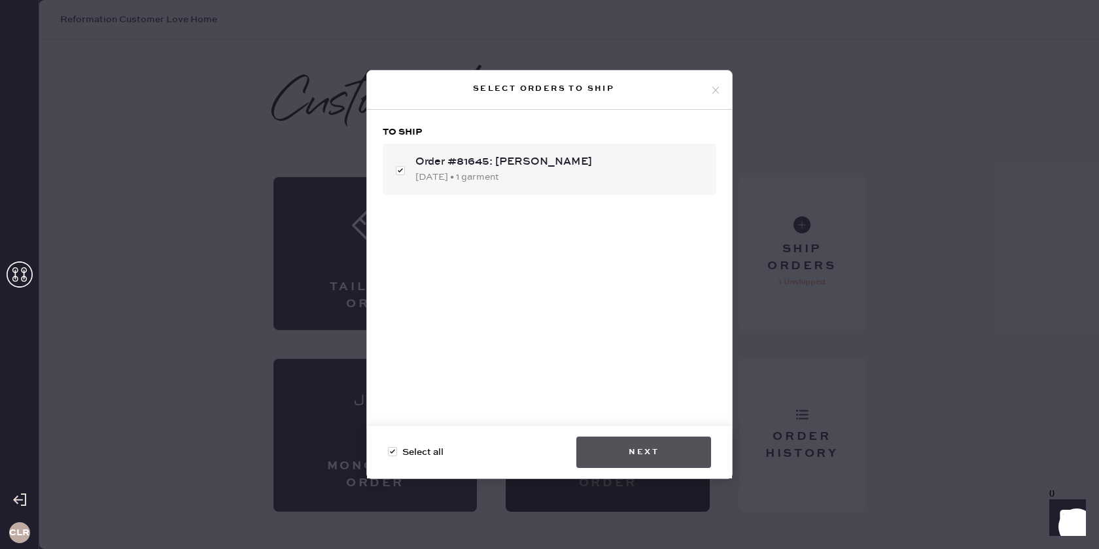
click at [639, 457] on button "Next" at bounding box center [643, 452] width 135 height 31
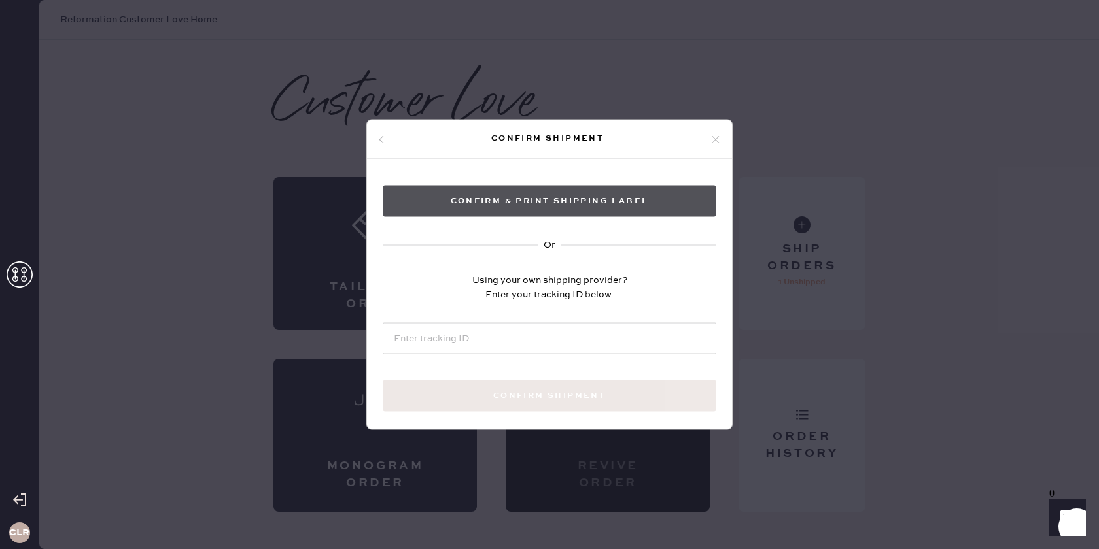
click at [595, 208] on button "Confirm & Print shipping label" at bounding box center [550, 201] width 334 height 31
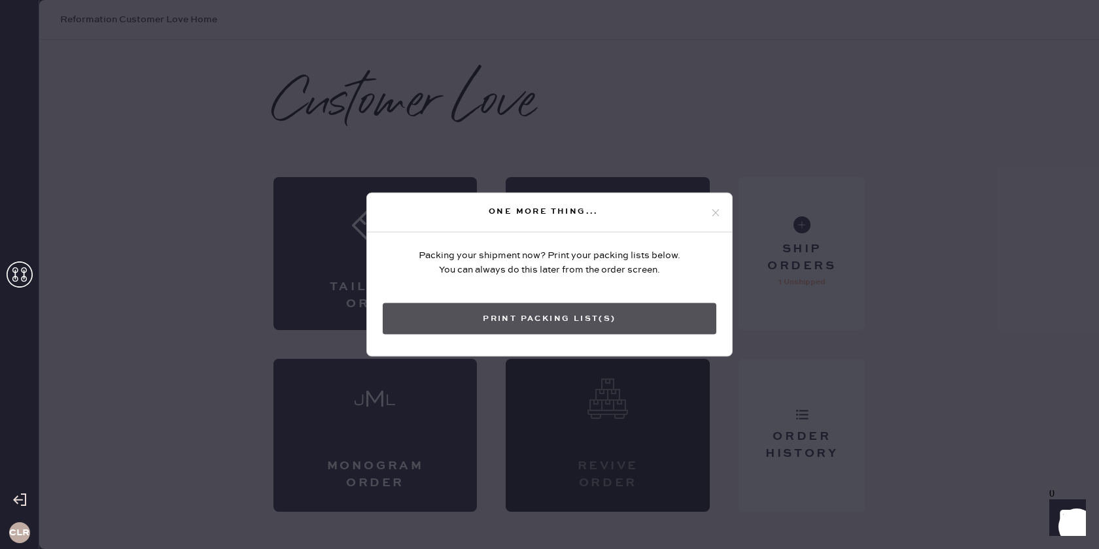
click at [570, 326] on button "Print Packing List(s)" at bounding box center [550, 319] width 334 height 31
